Goal: Information Seeking & Learning: Check status

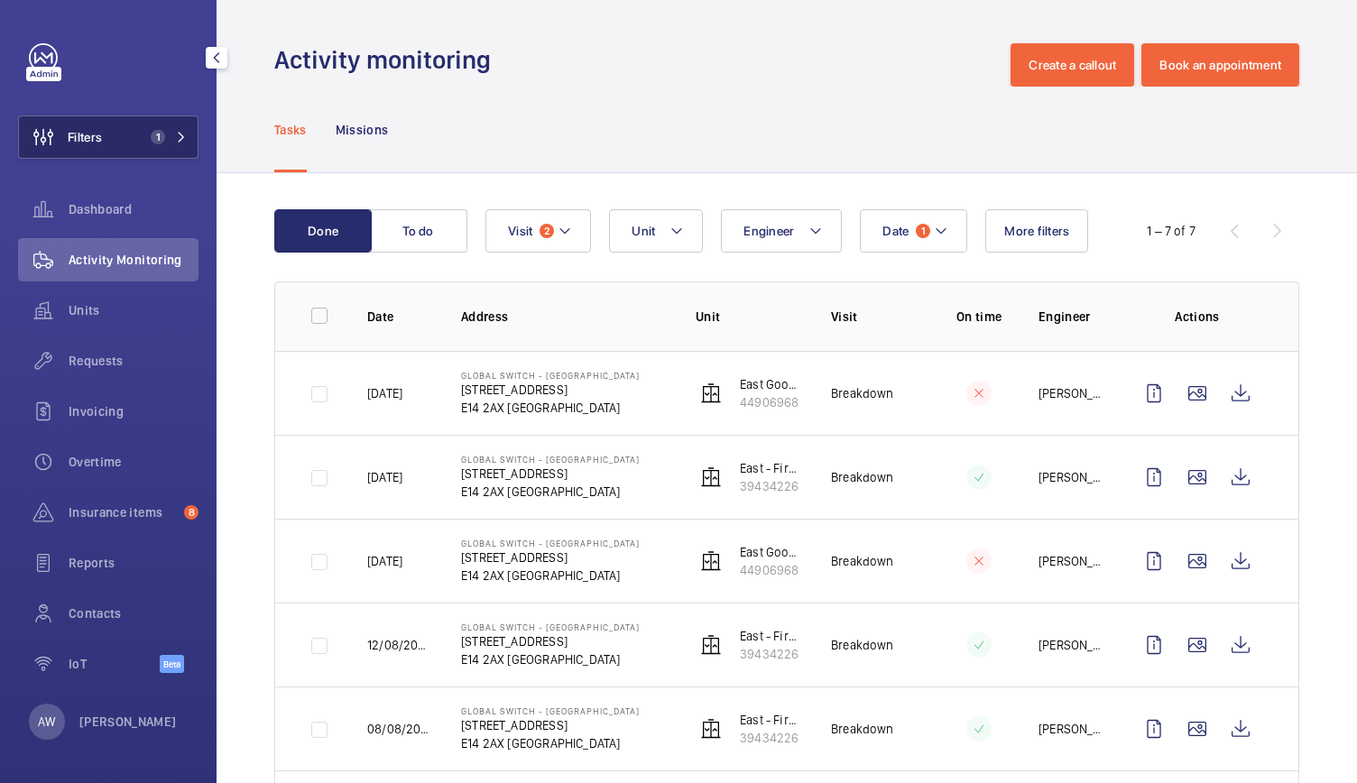
scroll to position [197, 0]
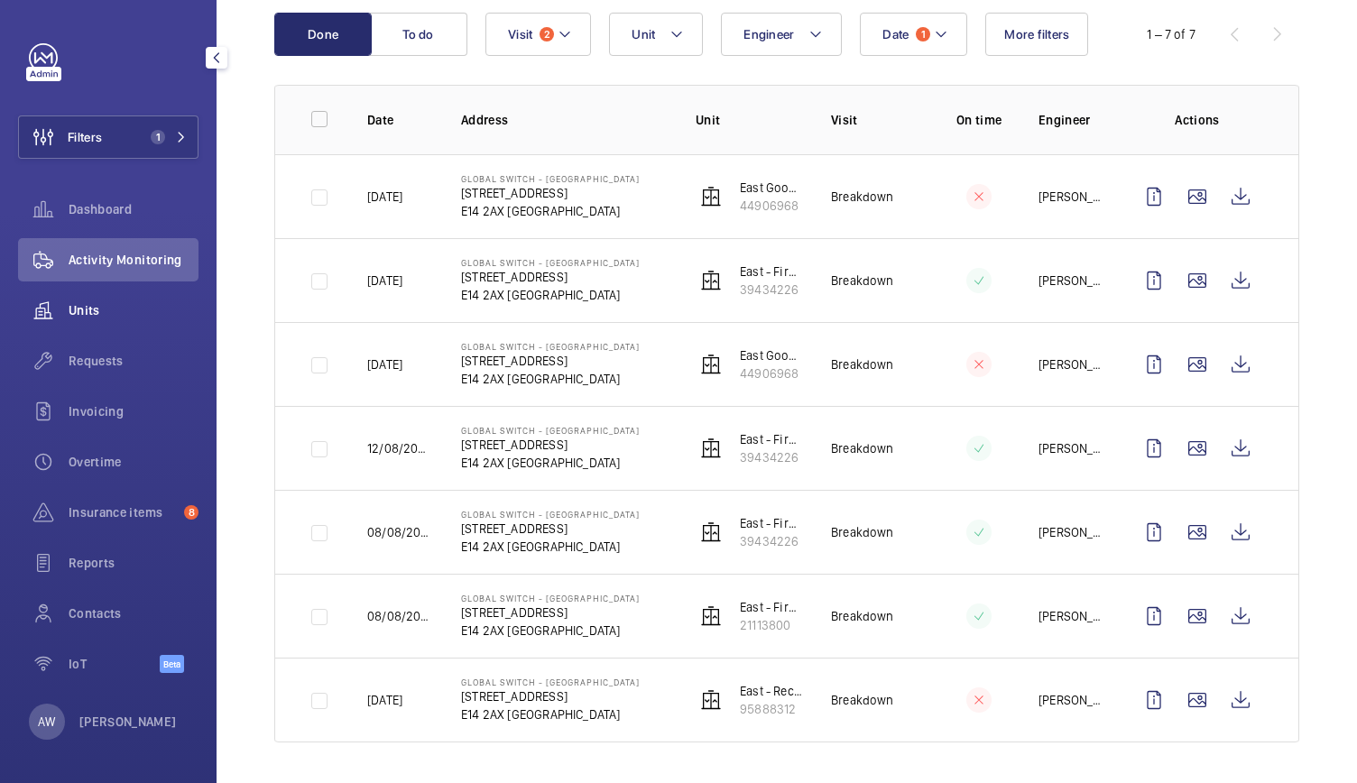
click at [71, 309] on span "Units" at bounding box center [134, 310] width 130 height 18
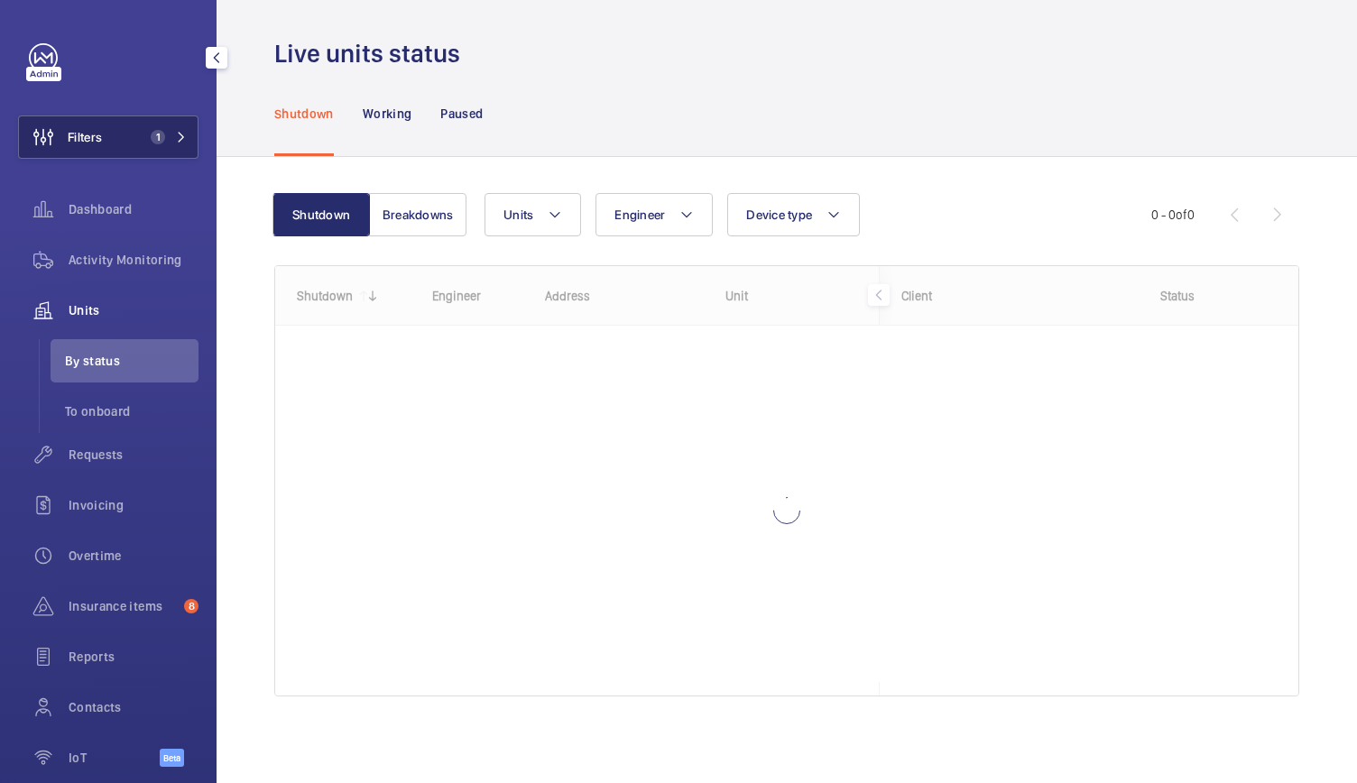
scroll to position [6, 0]
click at [160, 151] on button "Filters 1" at bounding box center [108, 136] width 180 height 43
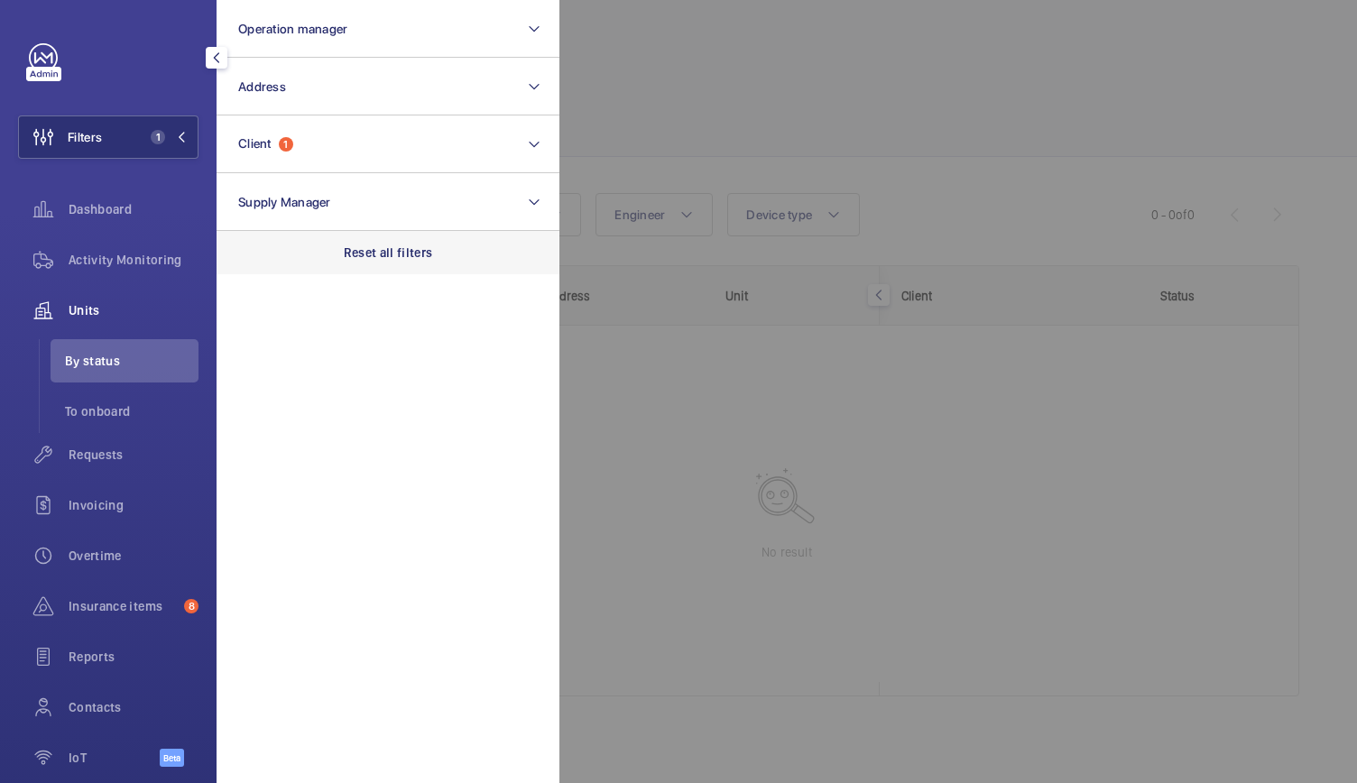
click at [366, 251] on p "Reset all filters" at bounding box center [388, 253] width 89 height 18
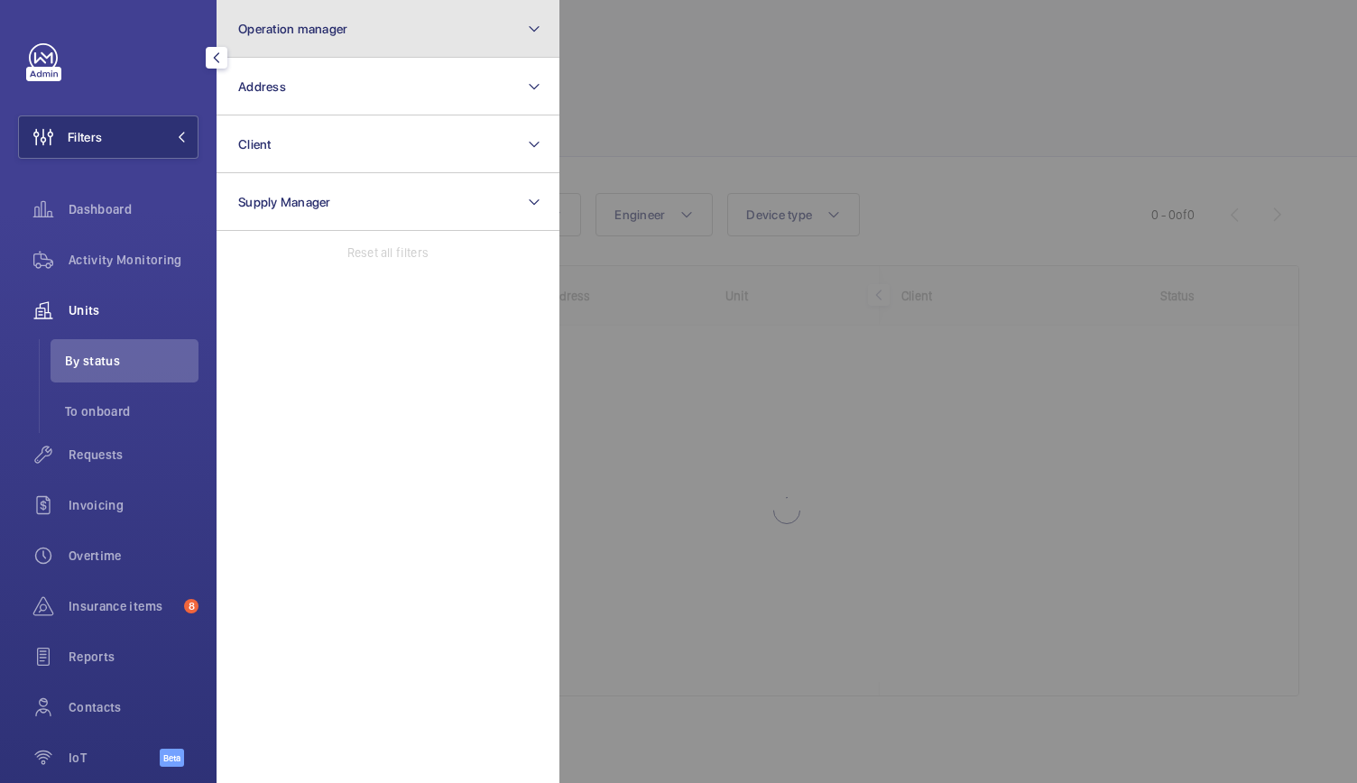
click at [283, 20] on button "Operation manager" at bounding box center [388, 29] width 343 height 58
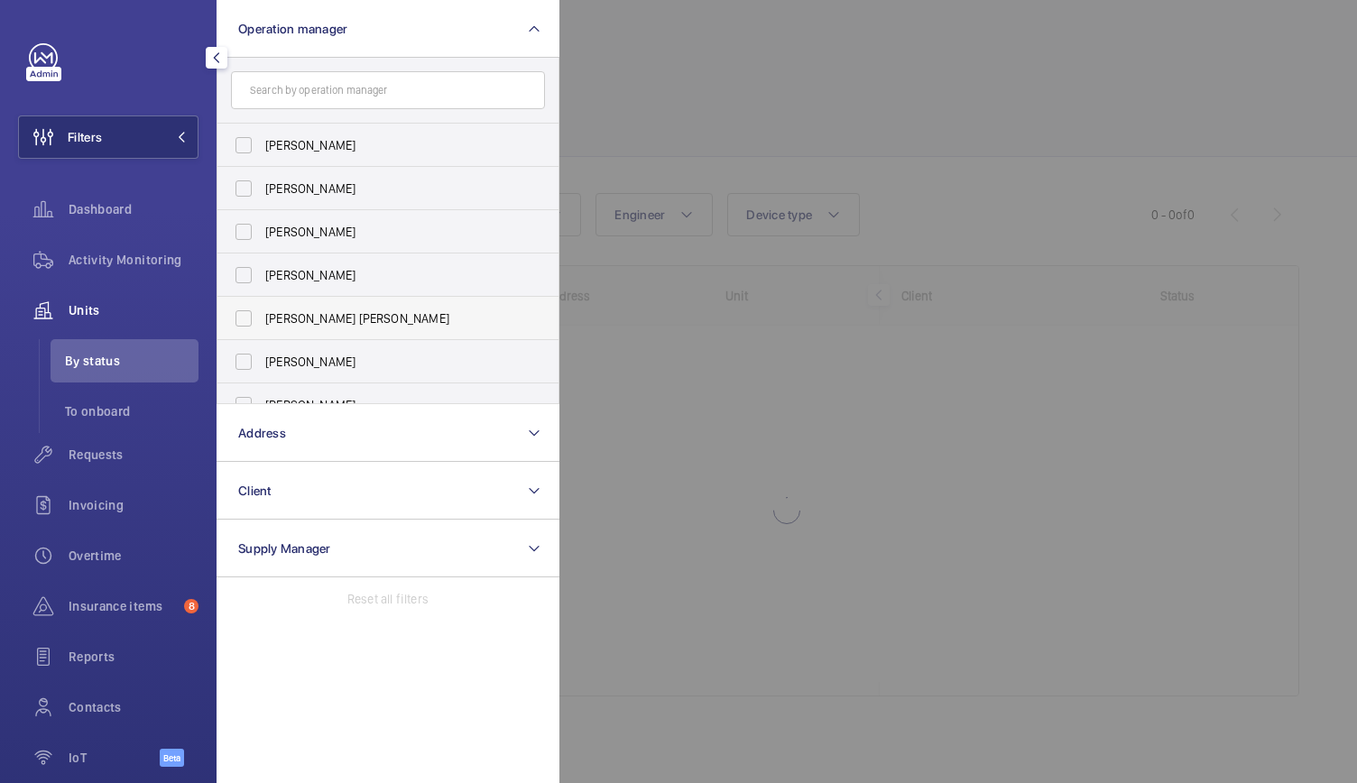
scroll to position [67, 0]
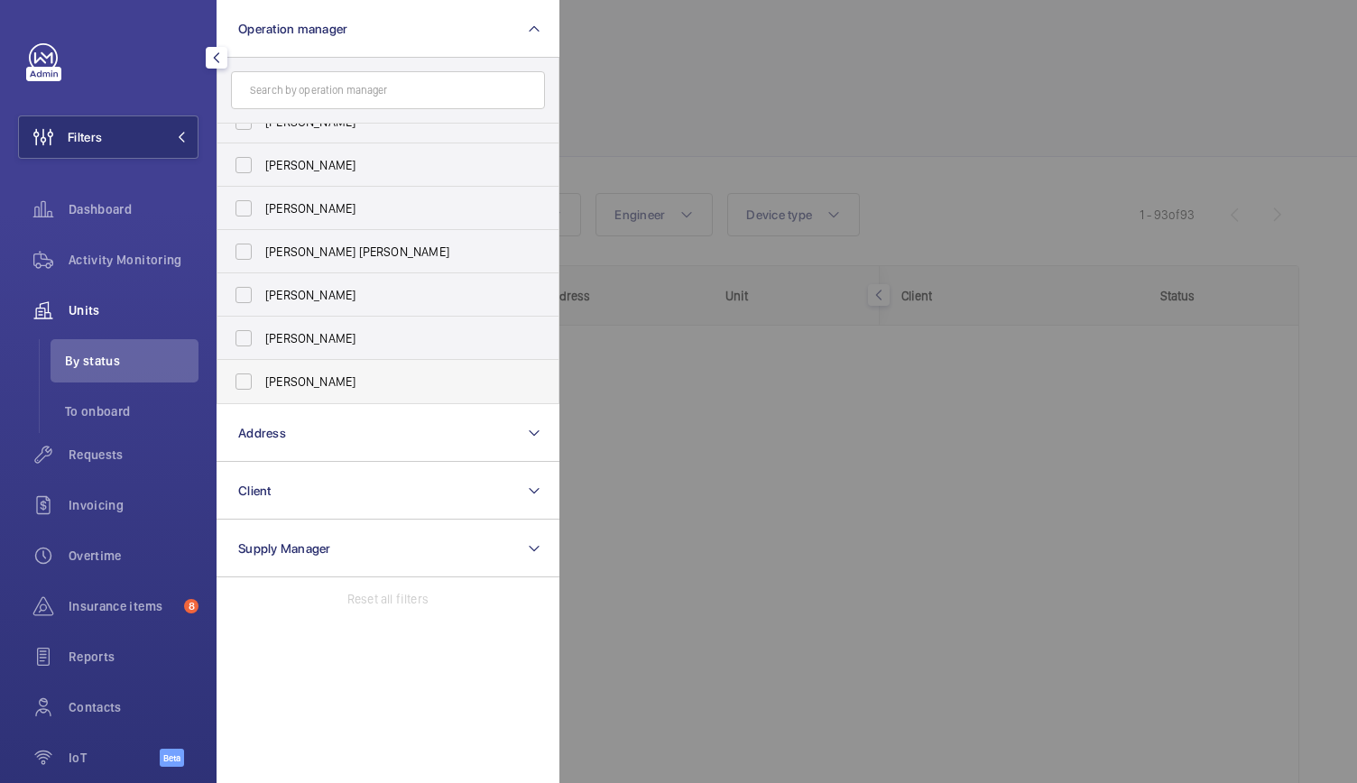
click at [281, 373] on span "[PERSON_NAME]" at bounding box center [389, 382] width 248 height 18
click at [262, 372] on input "[PERSON_NAME]" at bounding box center [244, 382] width 36 height 36
checkbox input "true"
click at [786, 89] on div at bounding box center [1237, 391] width 1357 height 783
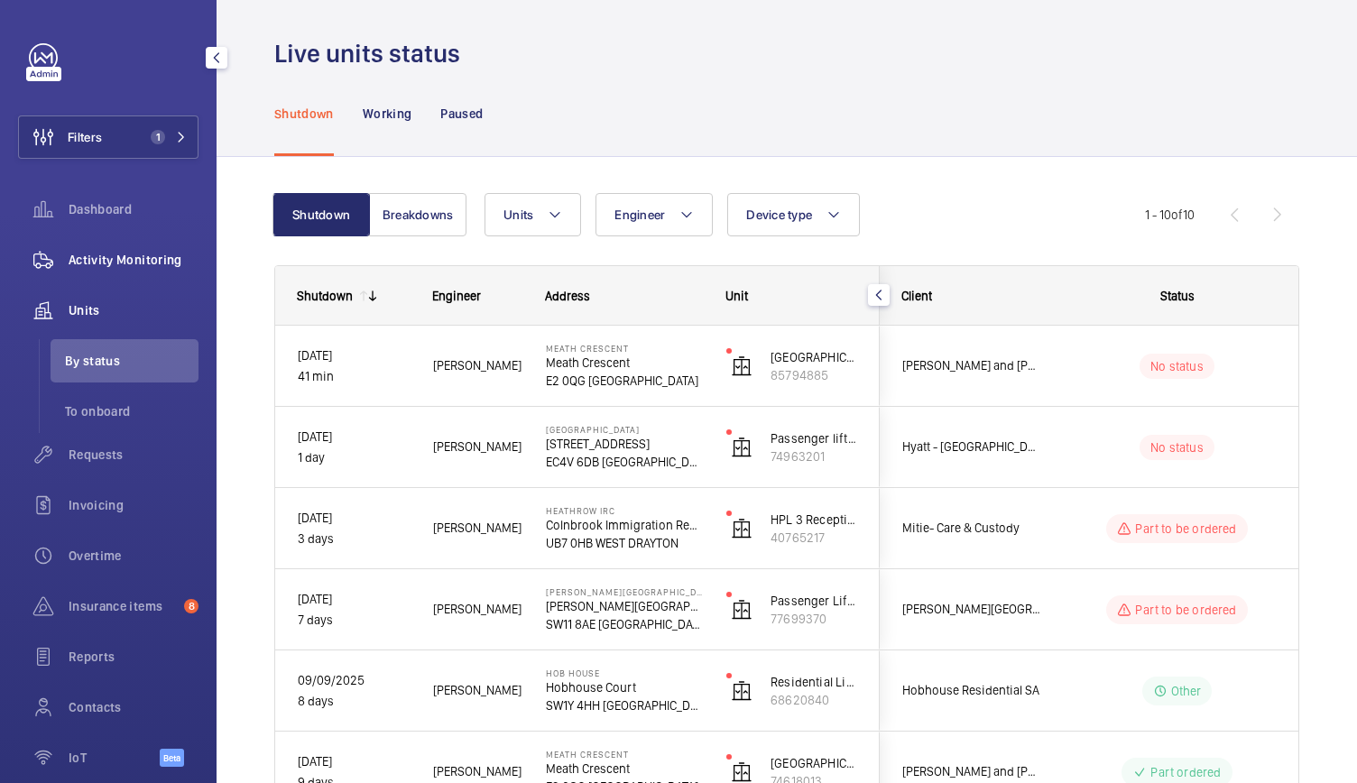
click at [189, 251] on span "Activity Monitoring" at bounding box center [134, 260] width 130 height 18
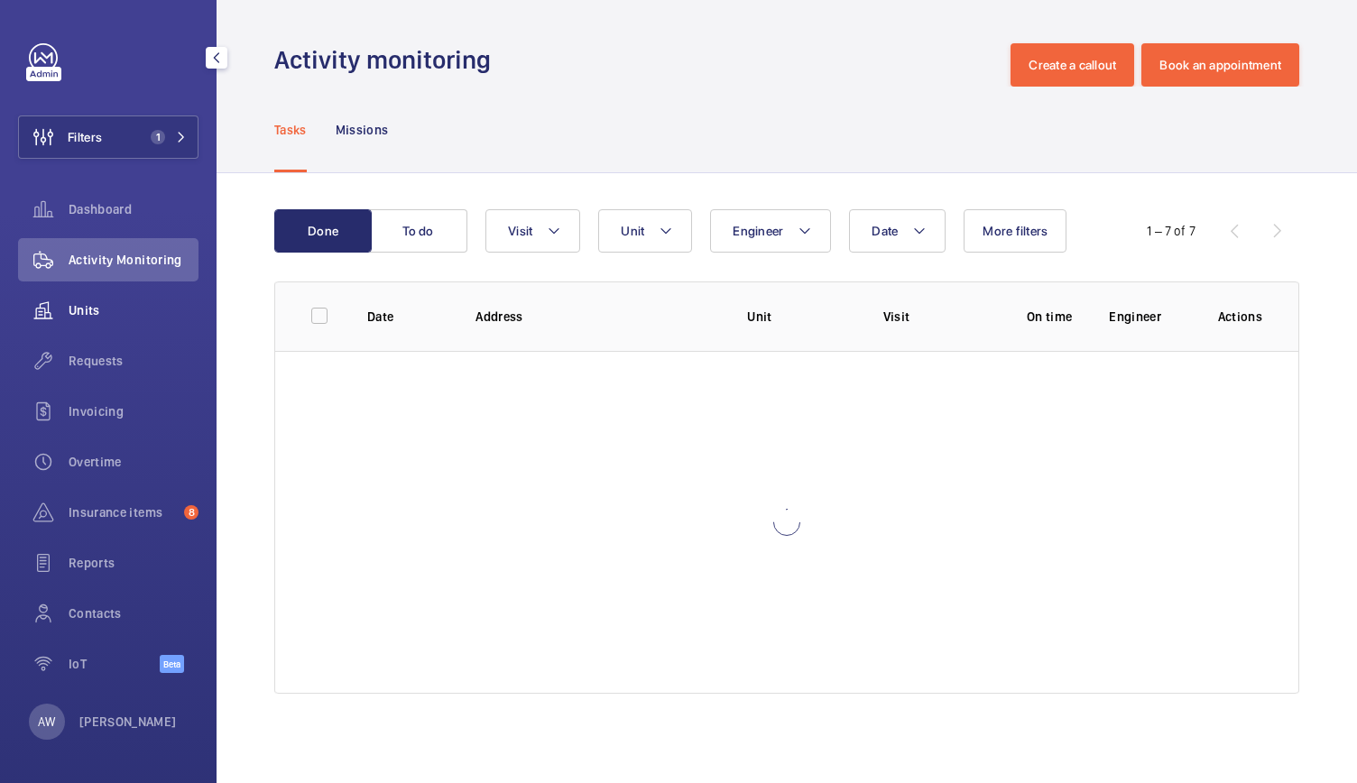
click at [76, 314] on span "Units" at bounding box center [134, 310] width 130 height 18
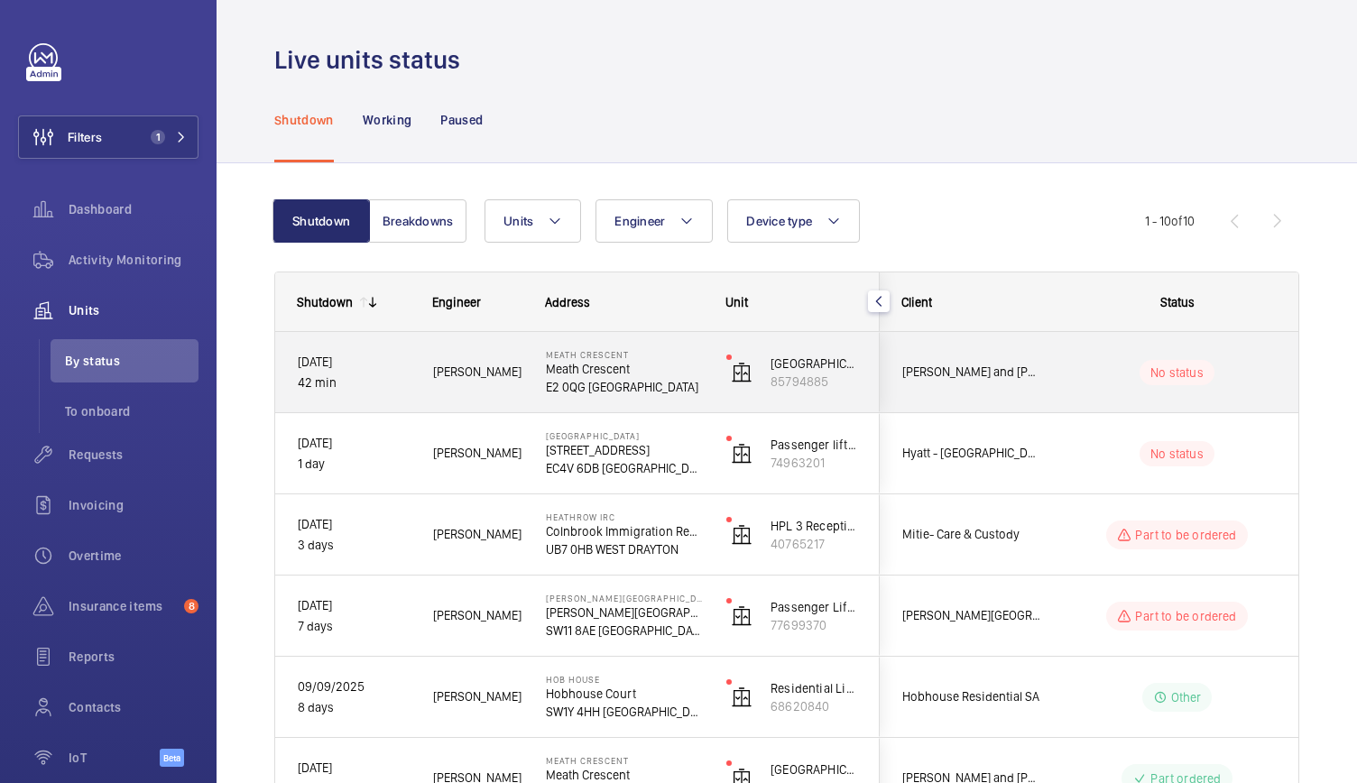
click at [511, 391] on div "[PERSON_NAME]" at bounding box center [466, 372] width 111 height 57
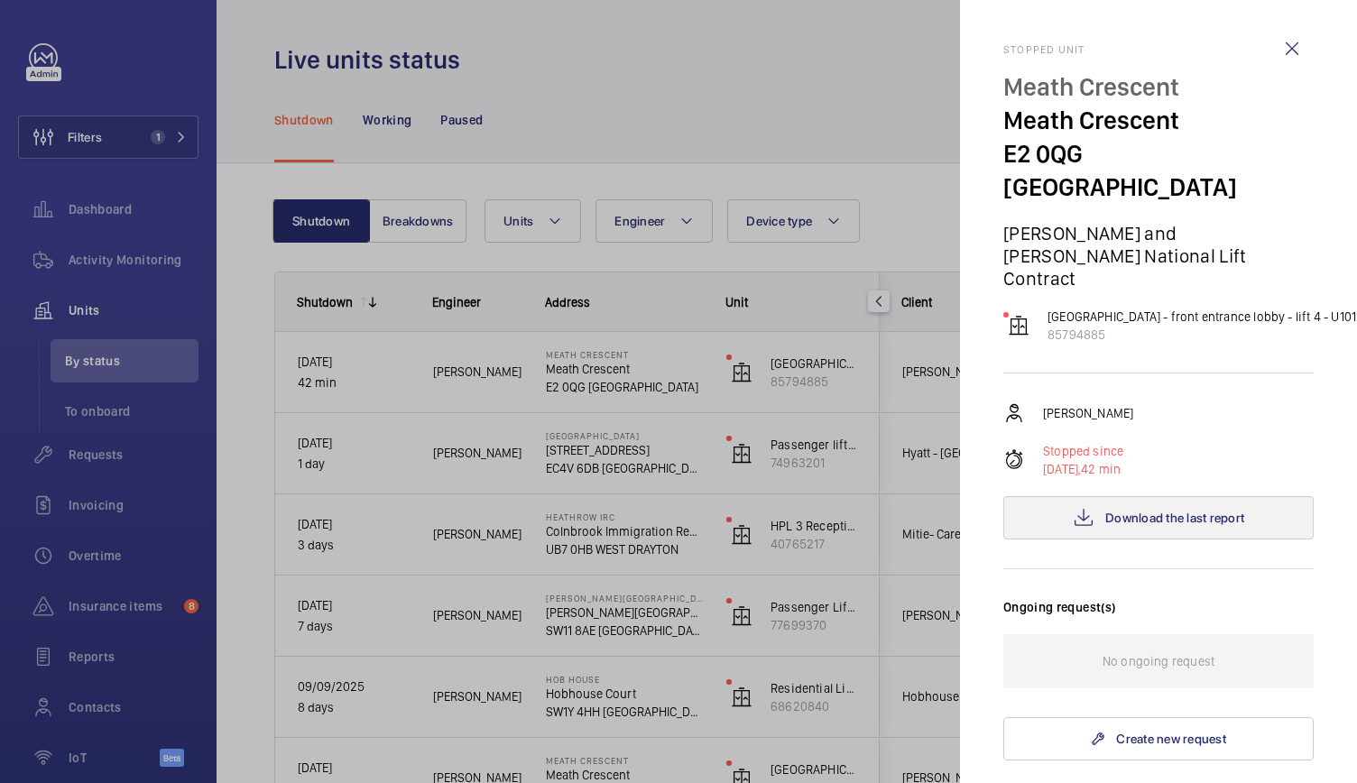
scroll to position [253, 0]
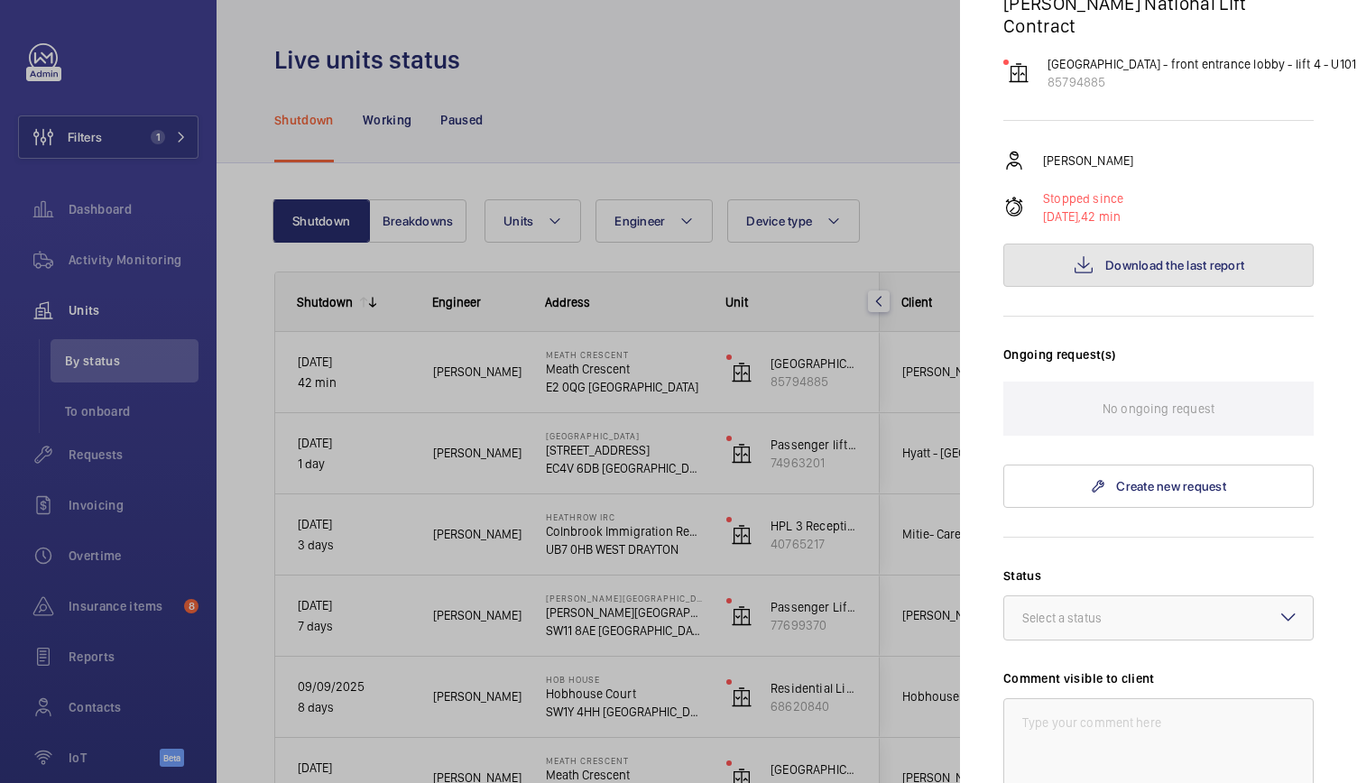
click at [1230, 258] on span "Download the last report" at bounding box center [1174, 265] width 139 height 14
click at [93, 449] on div at bounding box center [678, 391] width 1357 height 783
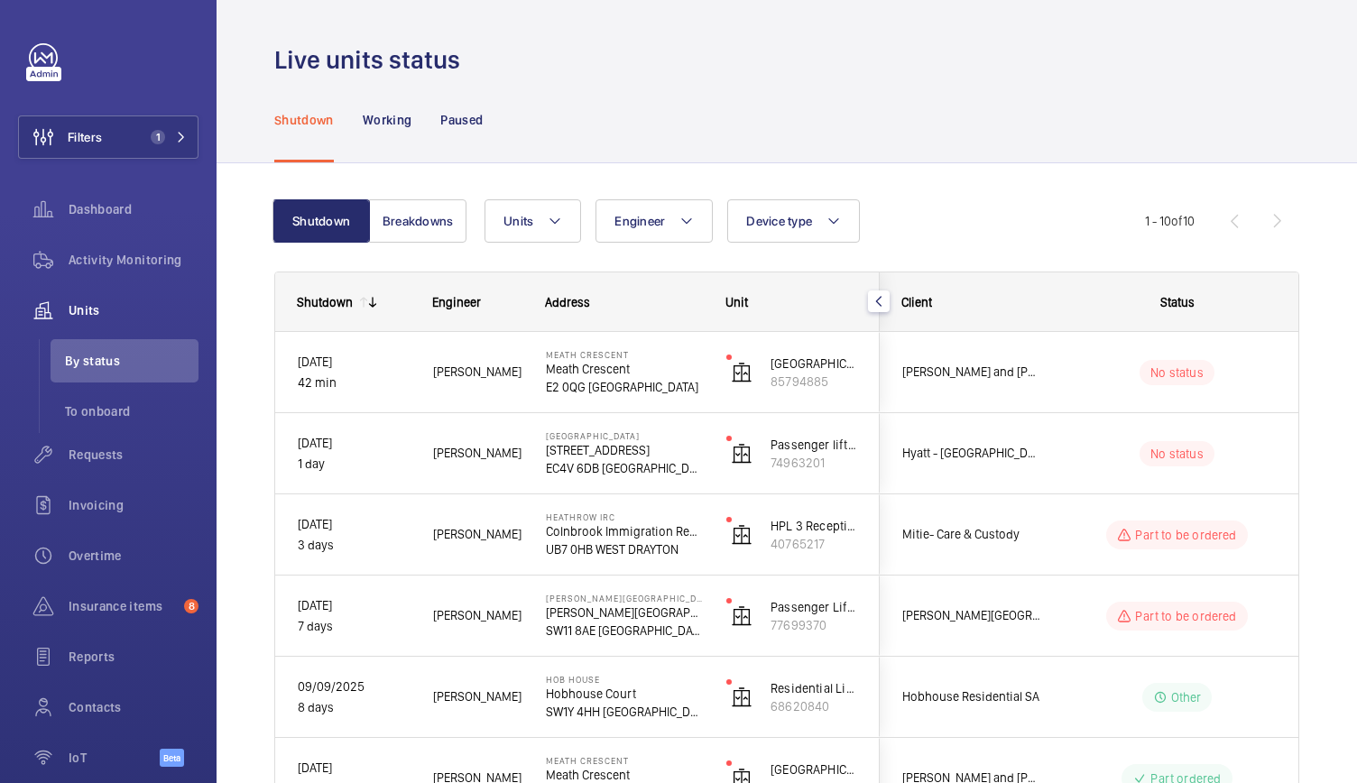
scroll to position [0, 0]
click at [93, 449] on span "Requests" at bounding box center [134, 455] width 130 height 18
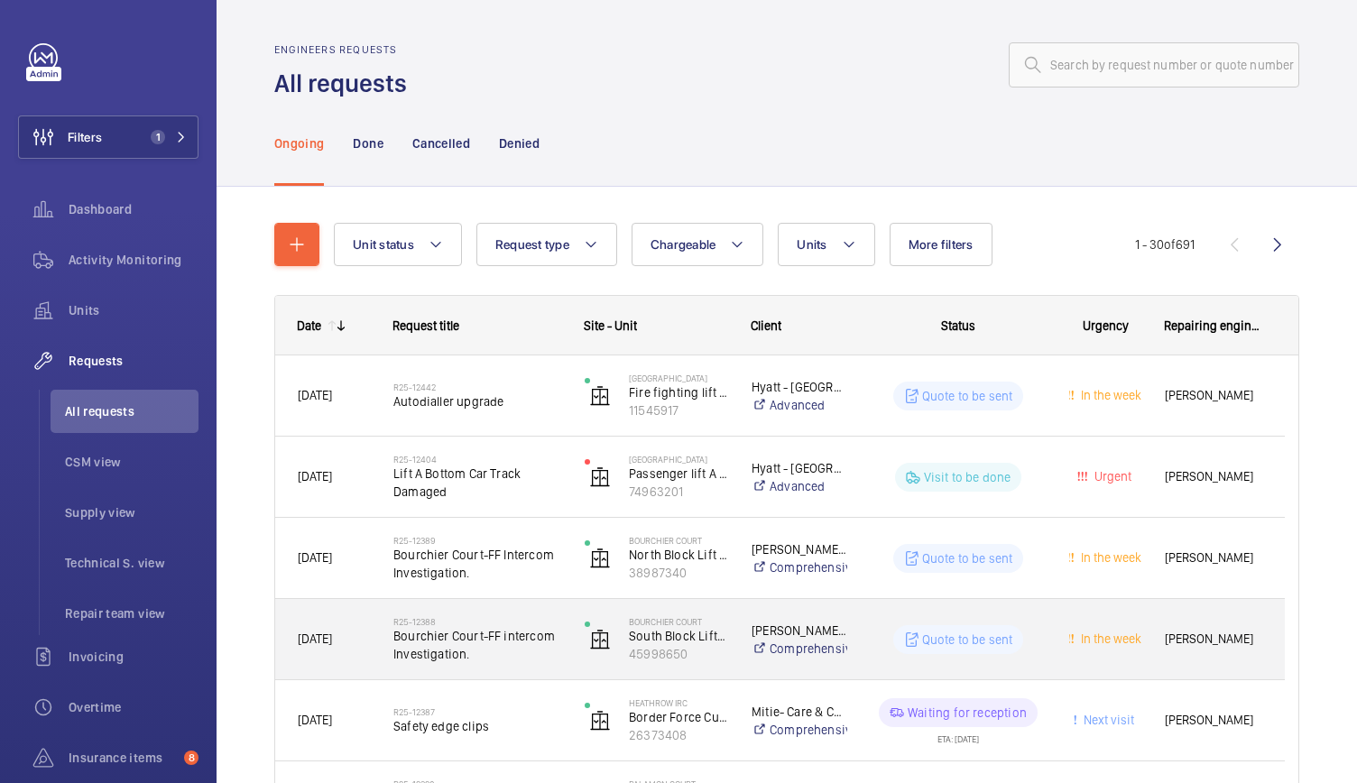
scroll to position [174, 0]
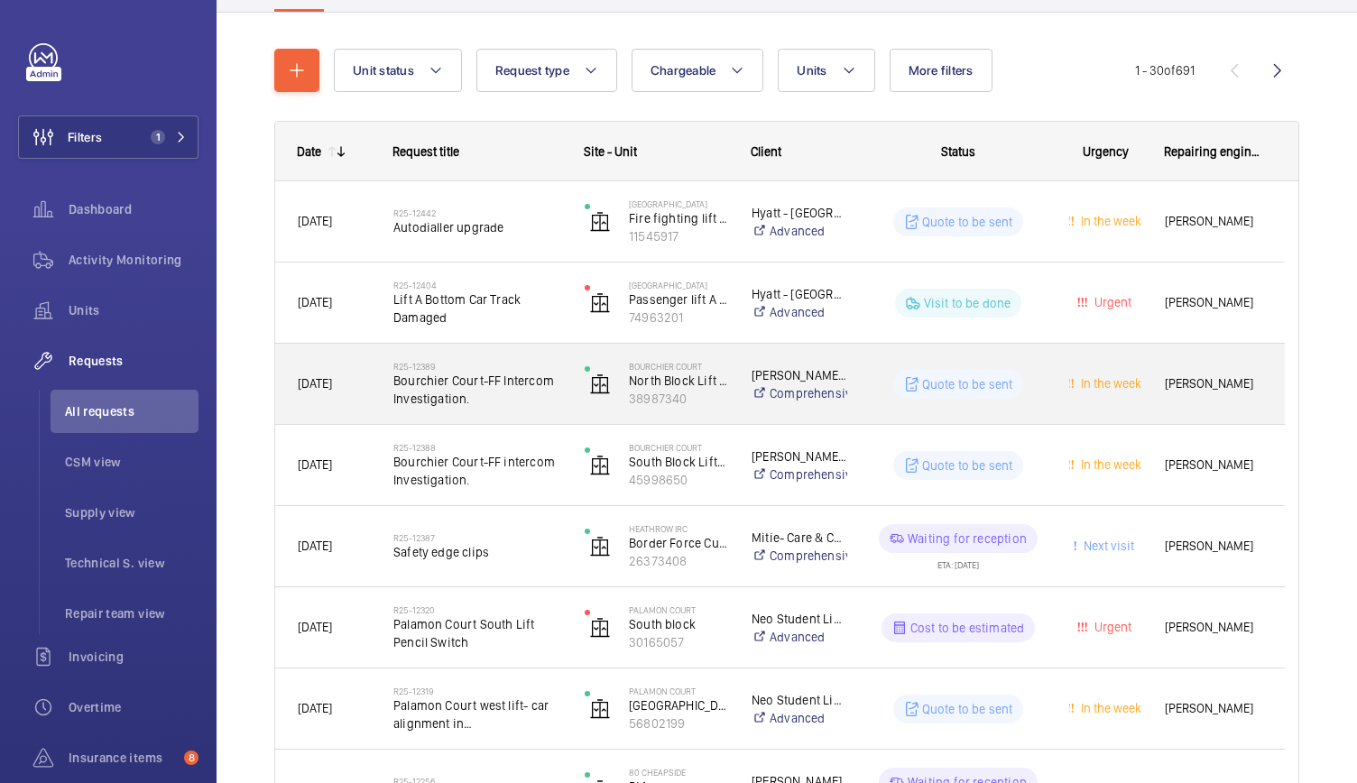
click at [551, 402] on span "Bourchier Court-FF Intercom Investigation." at bounding box center [477, 390] width 168 height 36
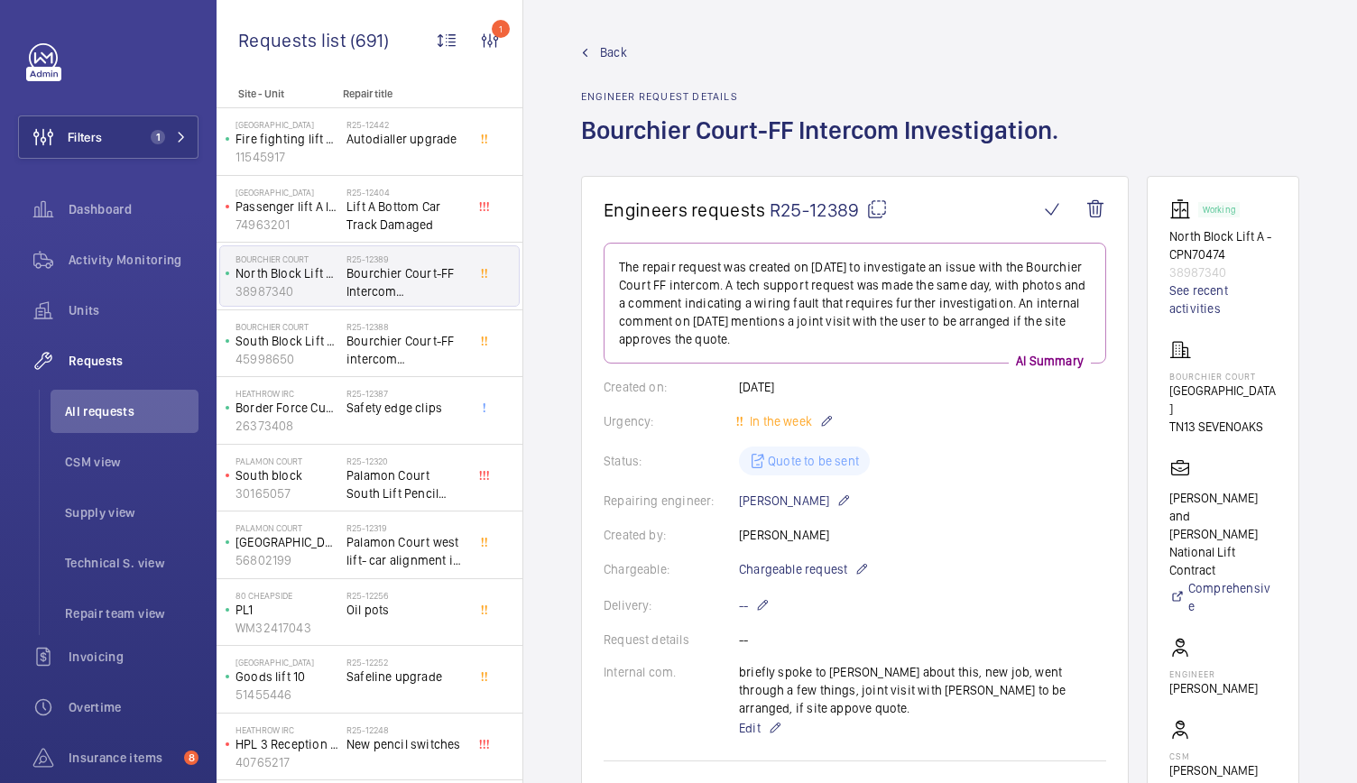
click at [611, 53] on span "Back" at bounding box center [613, 52] width 27 height 18
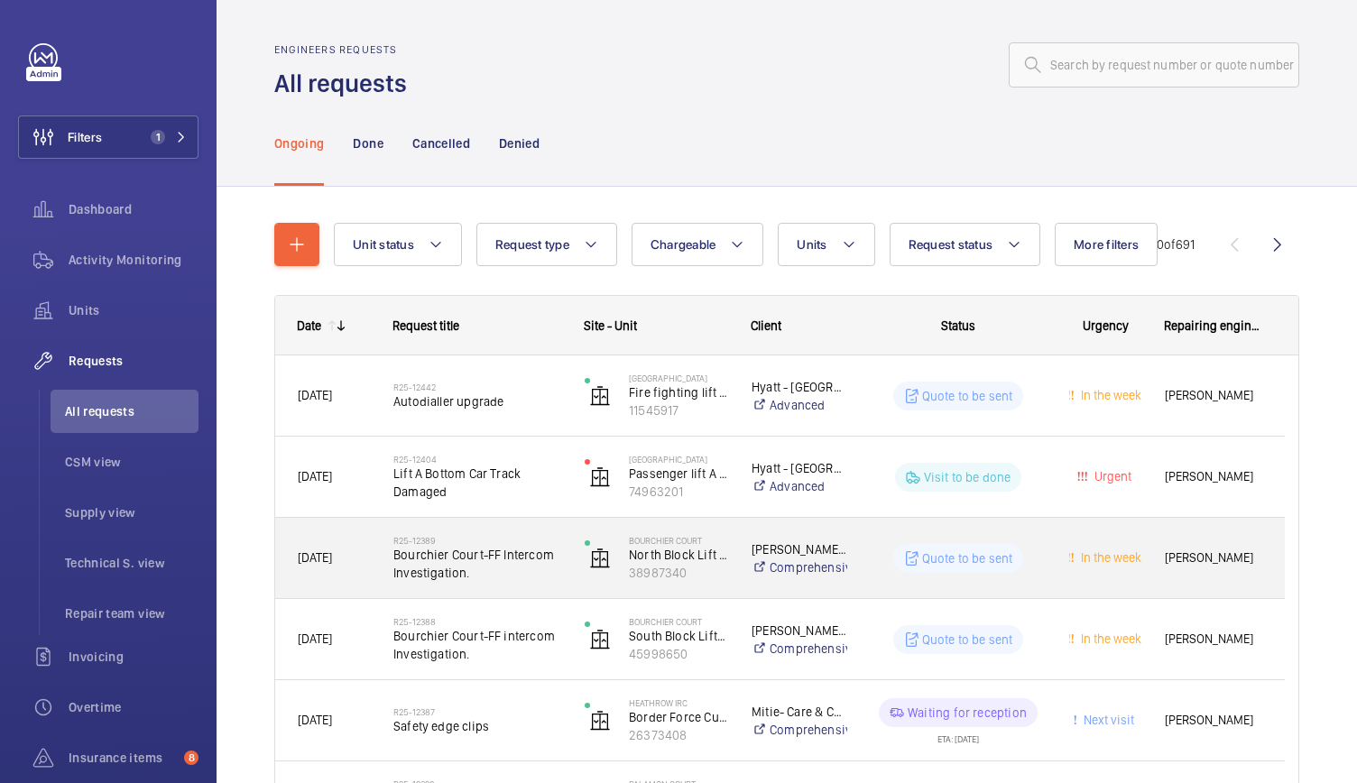
scroll to position [138, 0]
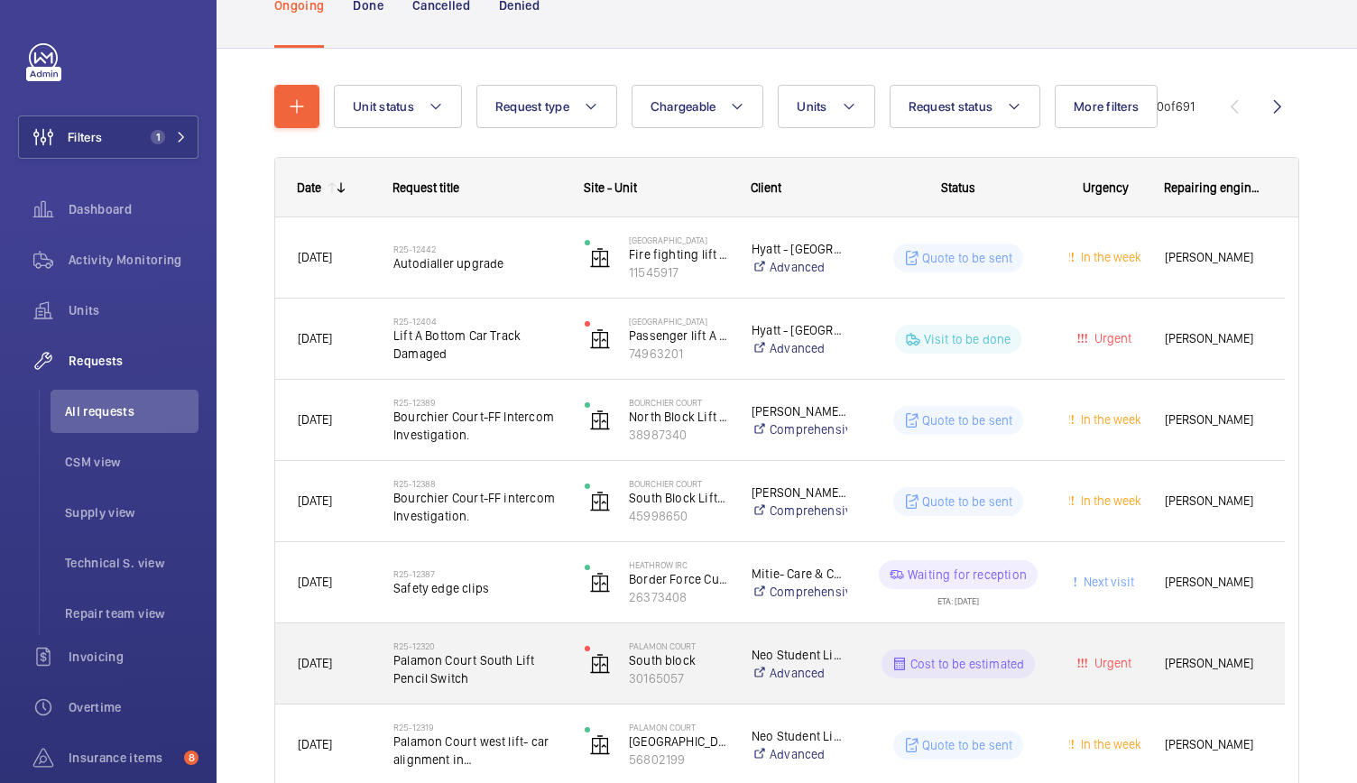
click at [556, 696] on div "R25-[GEOGRAPHIC_DATA] South Lift Pencil Switch" at bounding box center [466, 663] width 189 height 81
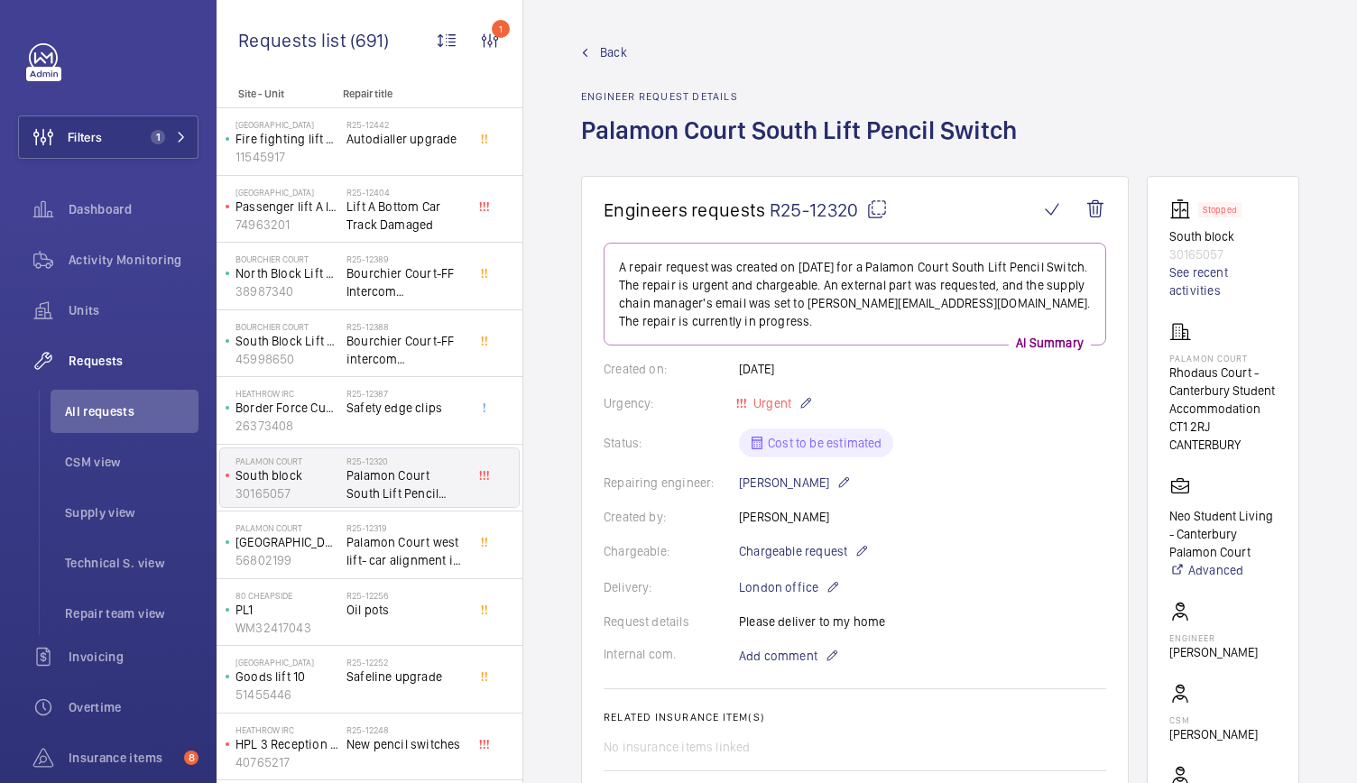
click at [610, 48] on span "Back" at bounding box center [613, 52] width 27 height 18
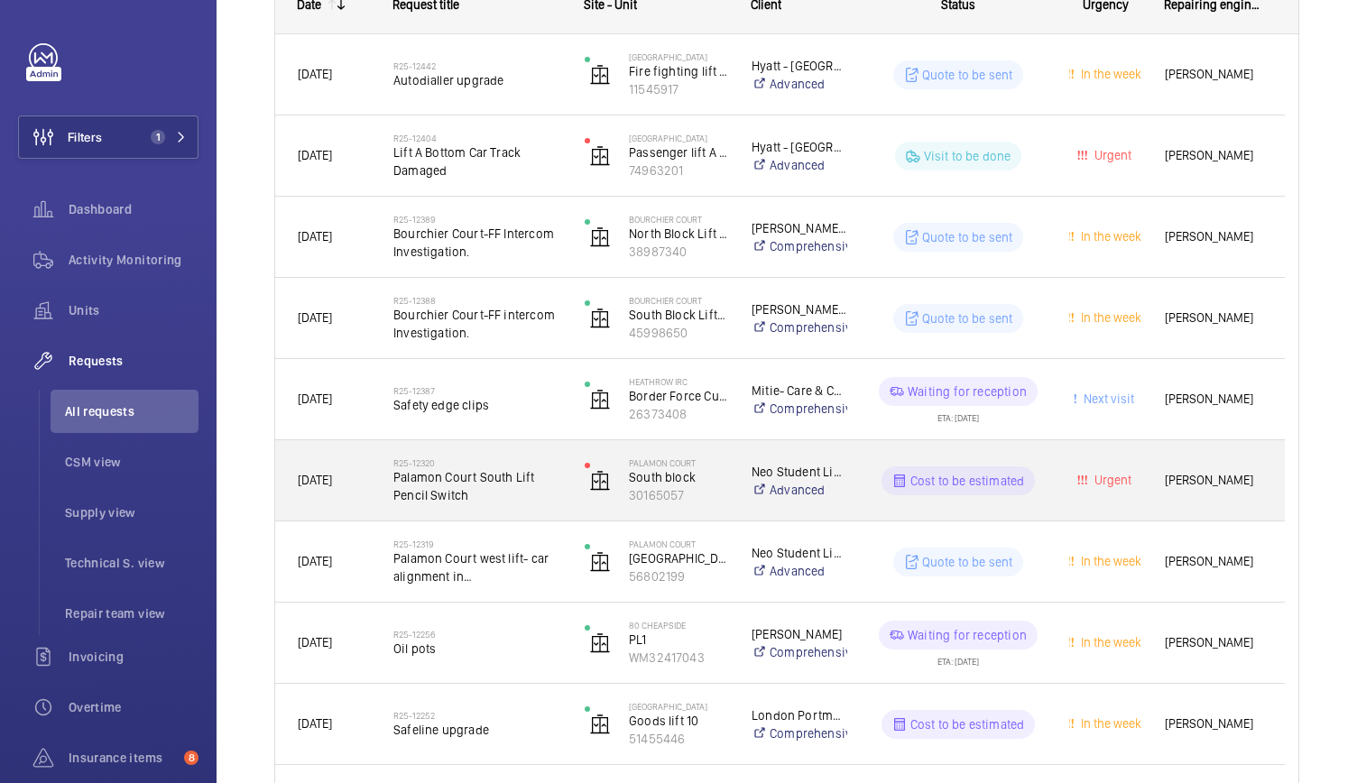
scroll to position [322, 0]
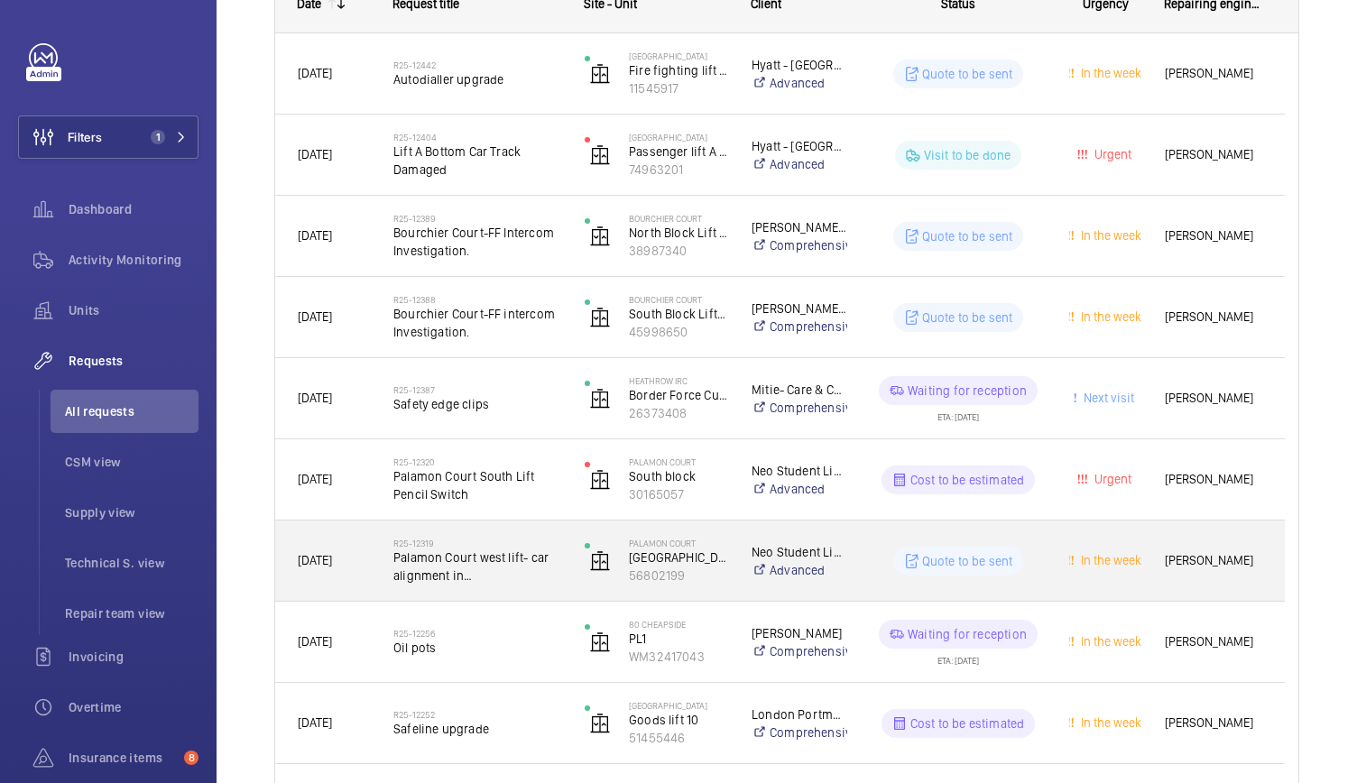
click at [543, 598] on div "R25-12319 [GEOGRAPHIC_DATA] west lift- car alignment in [GEOGRAPHIC_DATA]." at bounding box center [466, 561] width 189 height 81
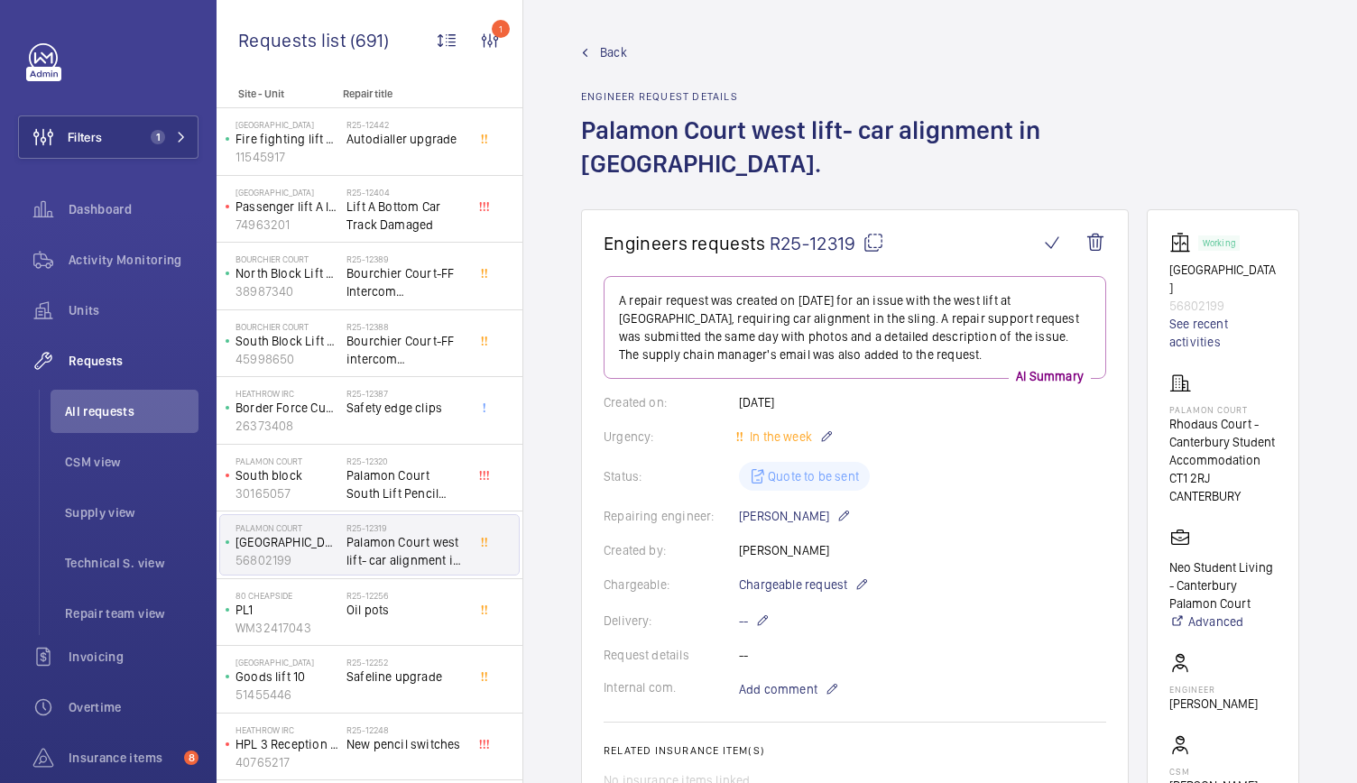
click at [608, 41] on wm-front-admin-header "Back Engineer request details [GEOGRAPHIC_DATA] lift- car alignment in [GEOGRAP…" at bounding box center [940, 104] width 834 height 209
click at [608, 47] on span "Back" at bounding box center [613, 52] width 27 height 18
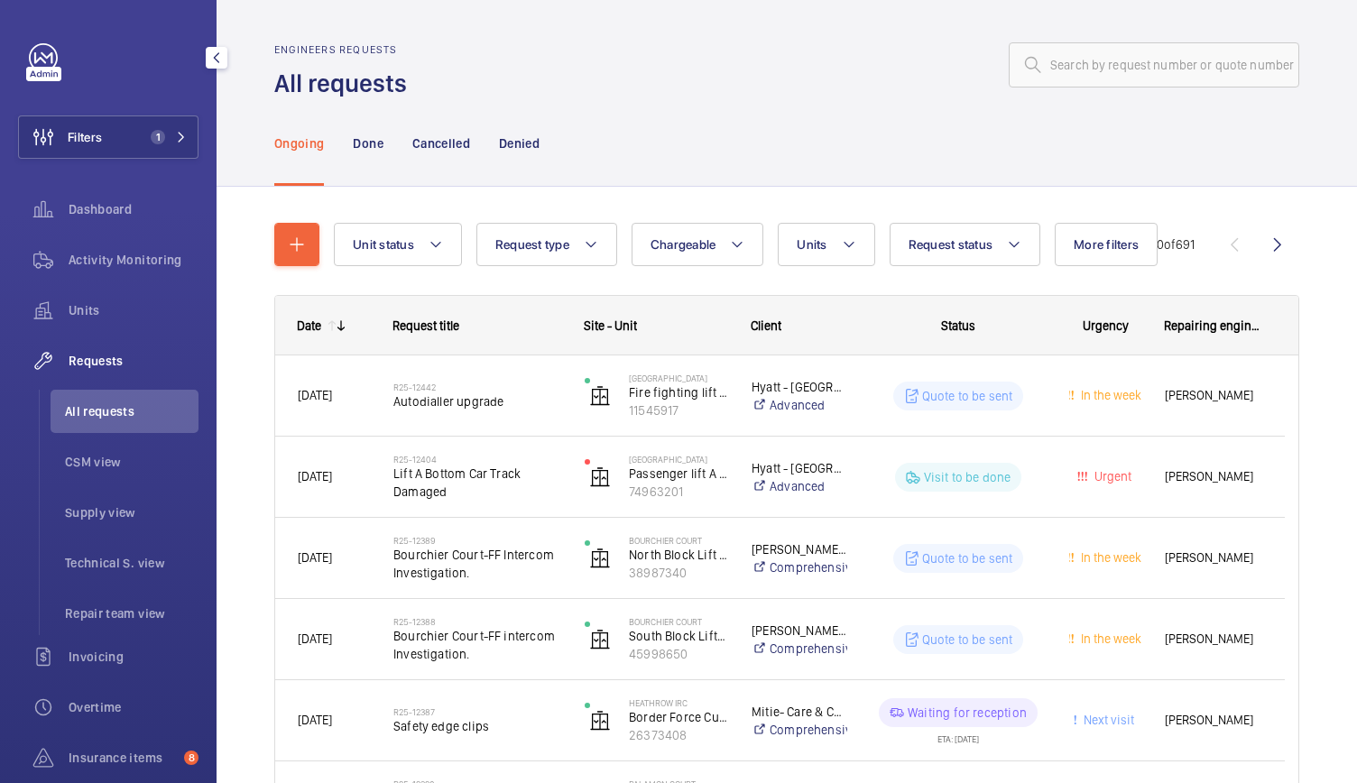
click at [0, 489] on div "Filters 1 Dashboard Activity Monitoring Units Requests All requests CSM view Su…" at bounding box center [108, 391] width 217 height 783
